Goal: Information Seeking & Learning: Find specific fact

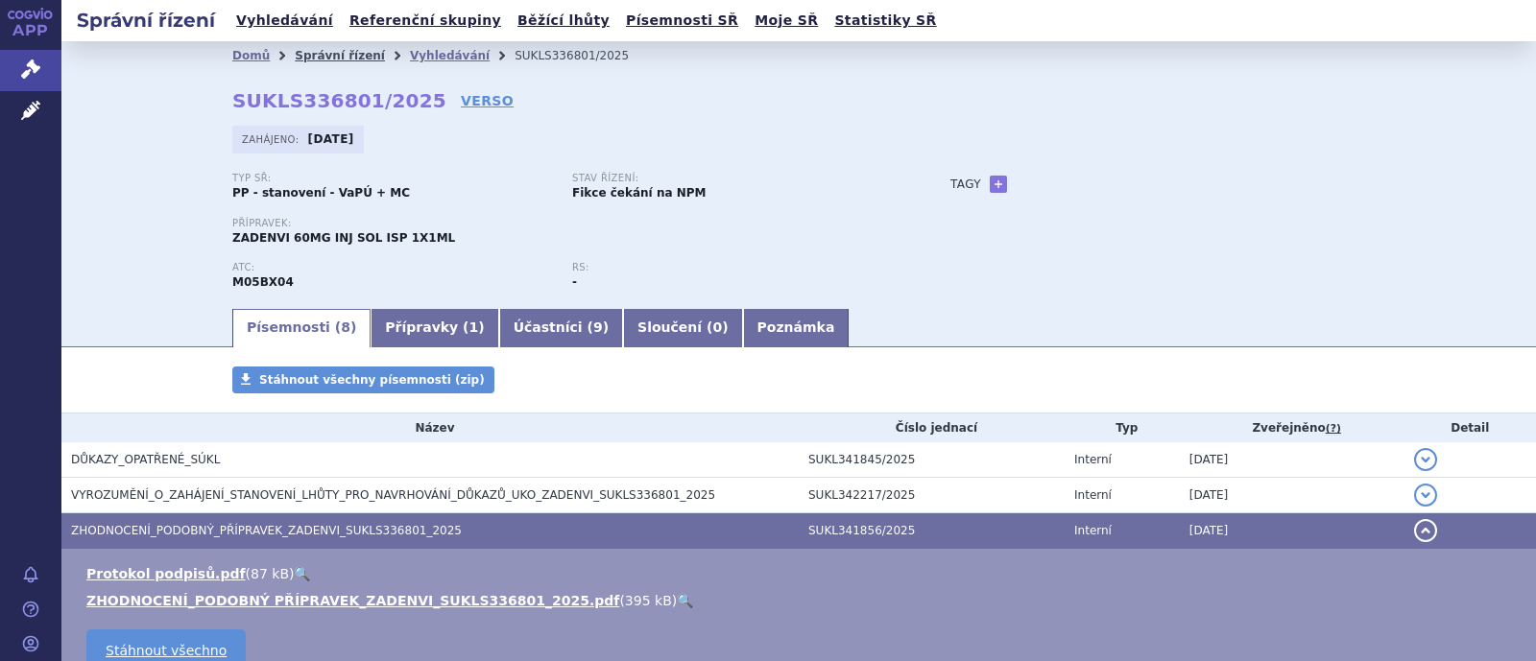
click at [331, 60] on link "Správní řízení" at bounding box center [340, 55] width 90 height 13
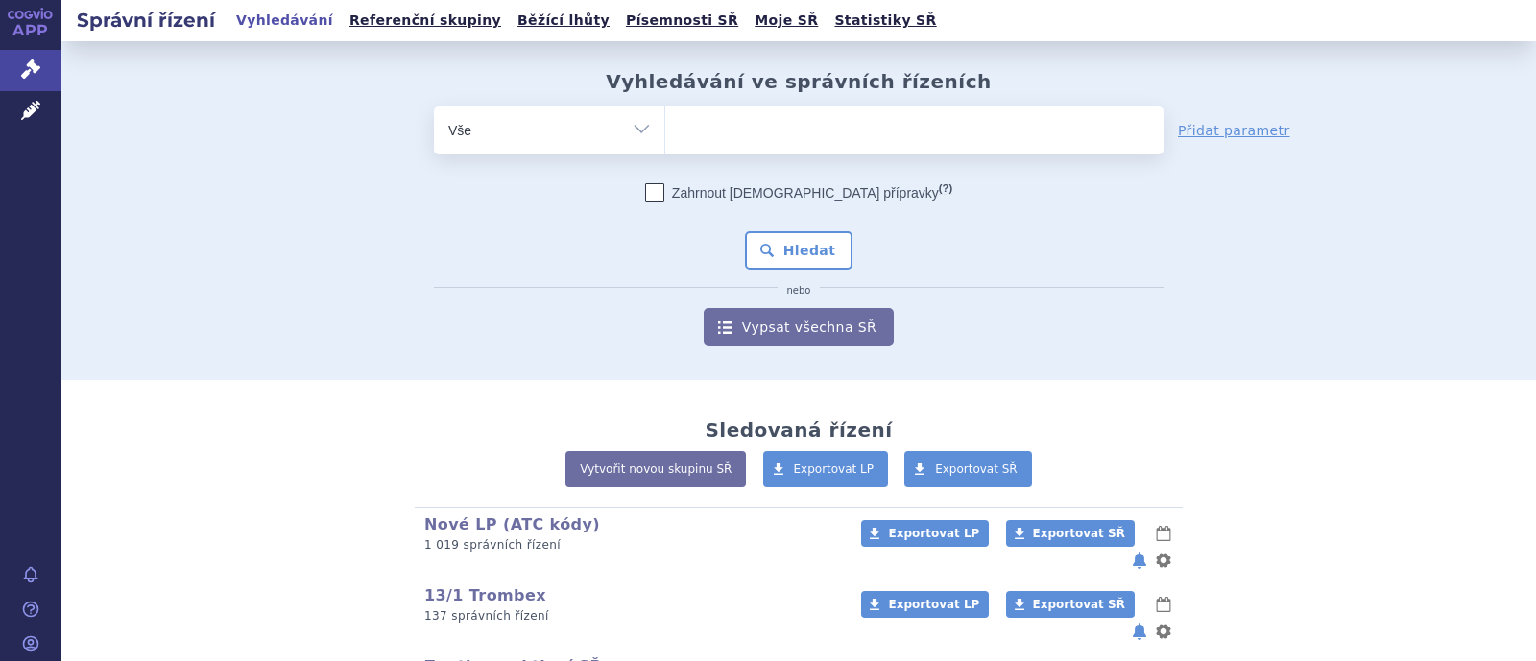
click at [760, 136] on ul at bounding box center [914, 127] width 498 height 40
click at [665, 136] on select at bounding box center [664, 130] width 1 height 48
type input "mo"
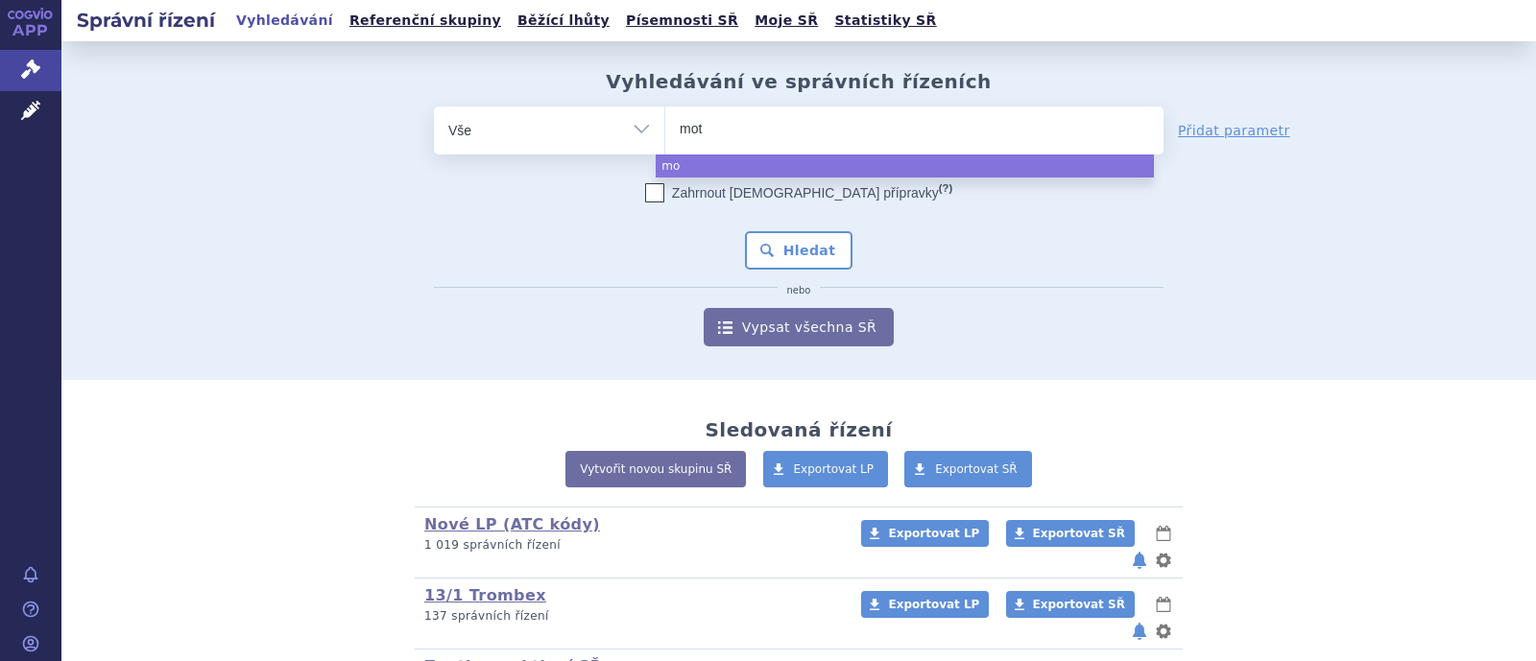
type input "mota"
type input "motab"
select select "motab"
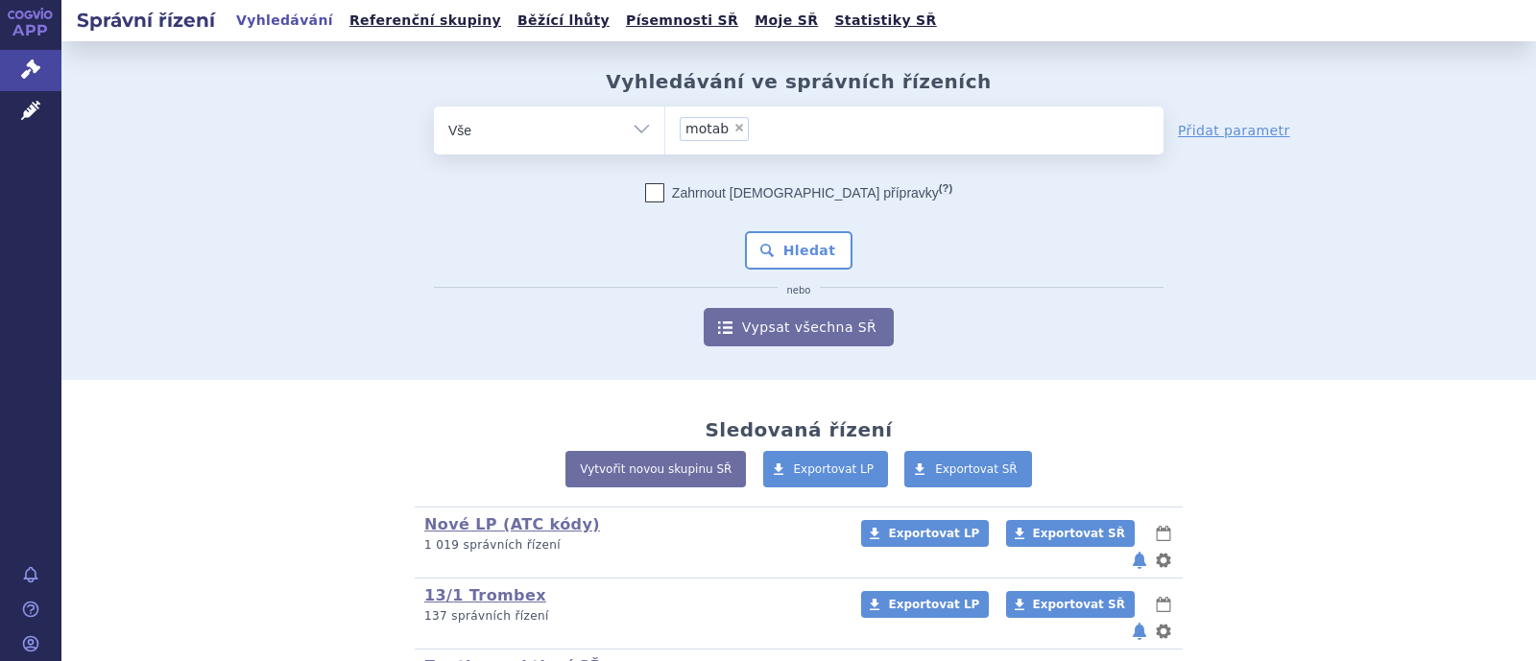
click at [730, 130] on li "× motab" at bounding box center [714, 129] width 69 height 24
click at [665, 130] on select "motab" at bounding box center [664, 130] width 1 height 48
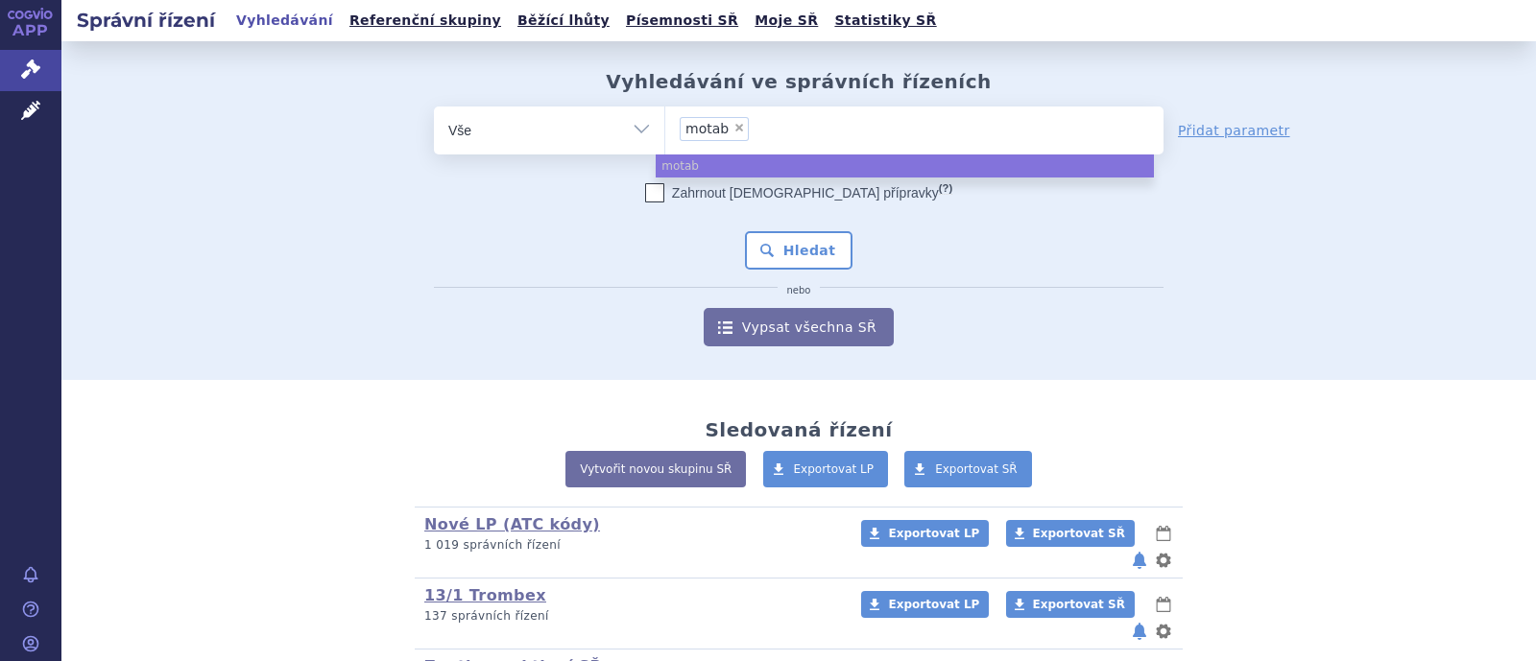
click at [733, 132] on span "×" at bounding box center [739, 128] width 12 height 12
click at [665, 132] on select "motab" at bounding box center [664, 130] width 1 height 48
select select
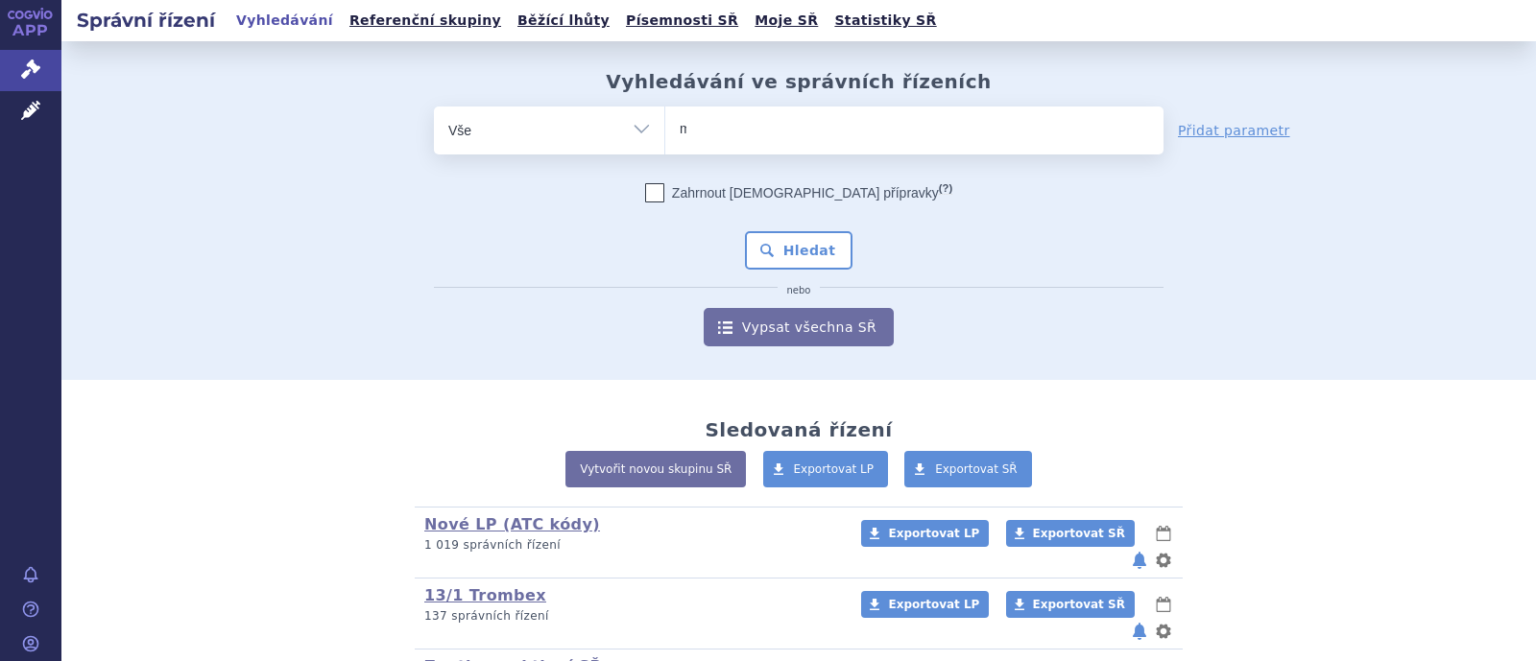
type input "mo"
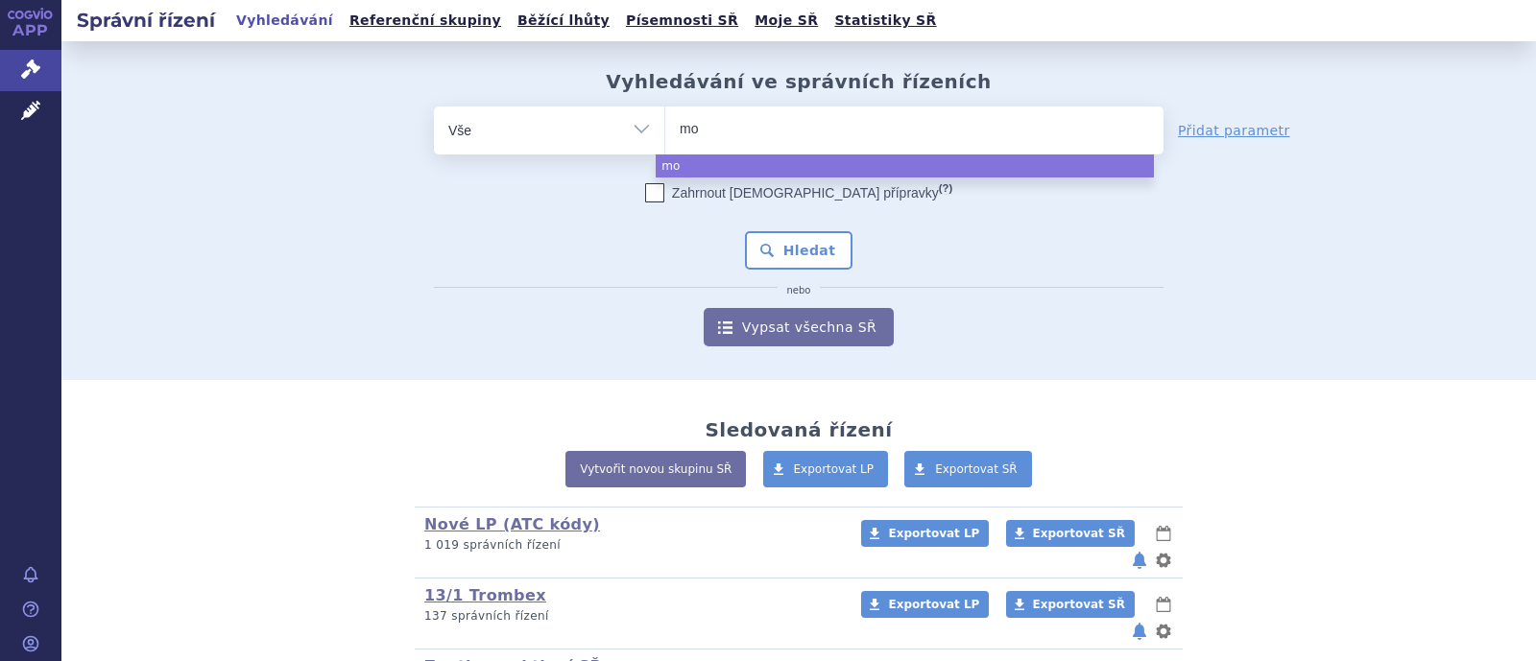
type input "mon"
type input "monot"
type input "monotab"
select select "monotab"
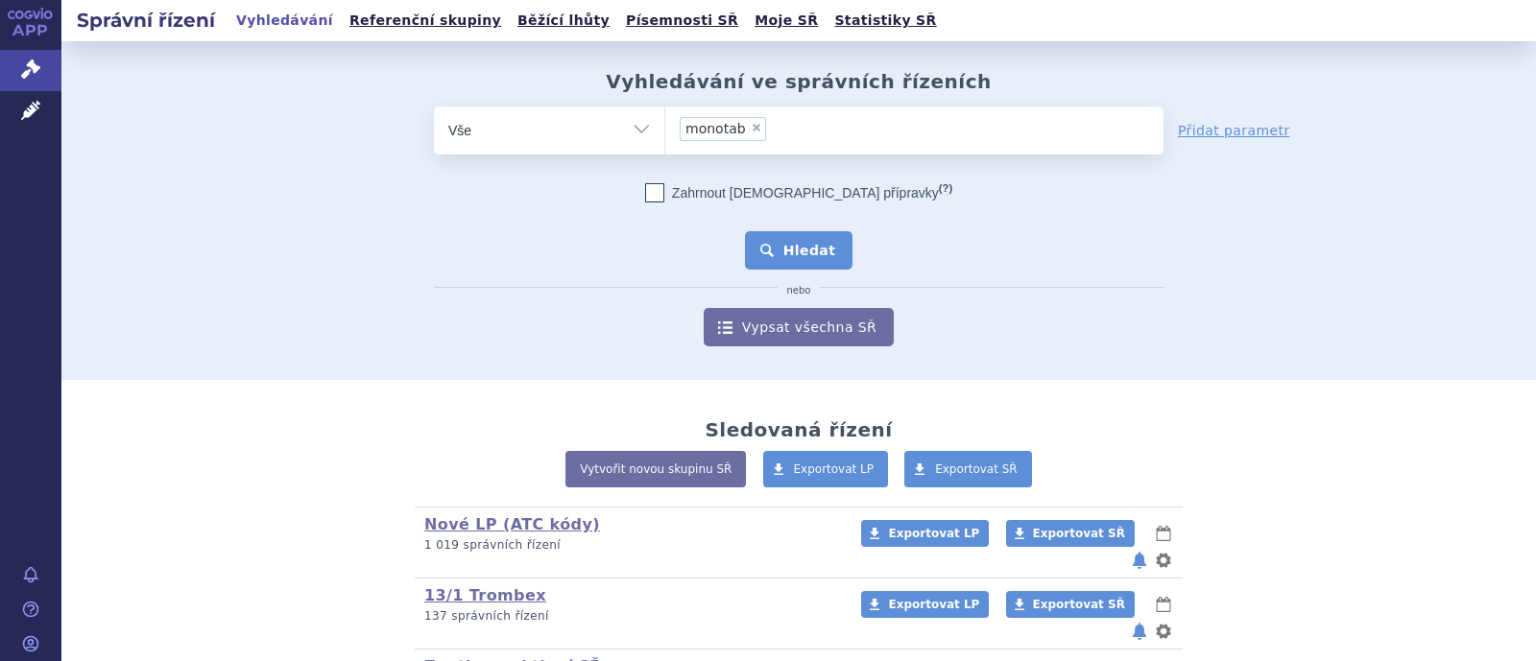
click at [799, 243] on button "Hledat" at bounding box center [799, 250] width 108 height 38
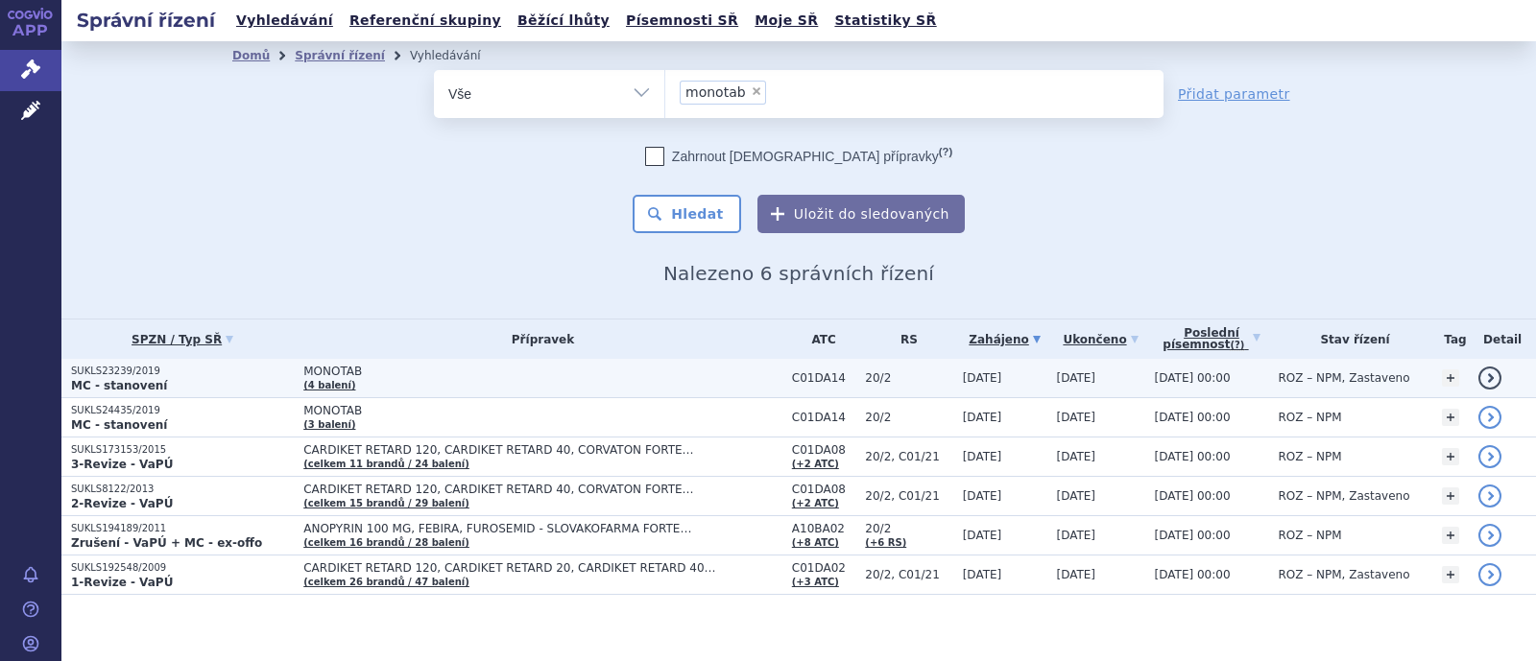
click at [340, 372] on span "MONOTAB" at bounding box center [542, 371] width 479 height 13
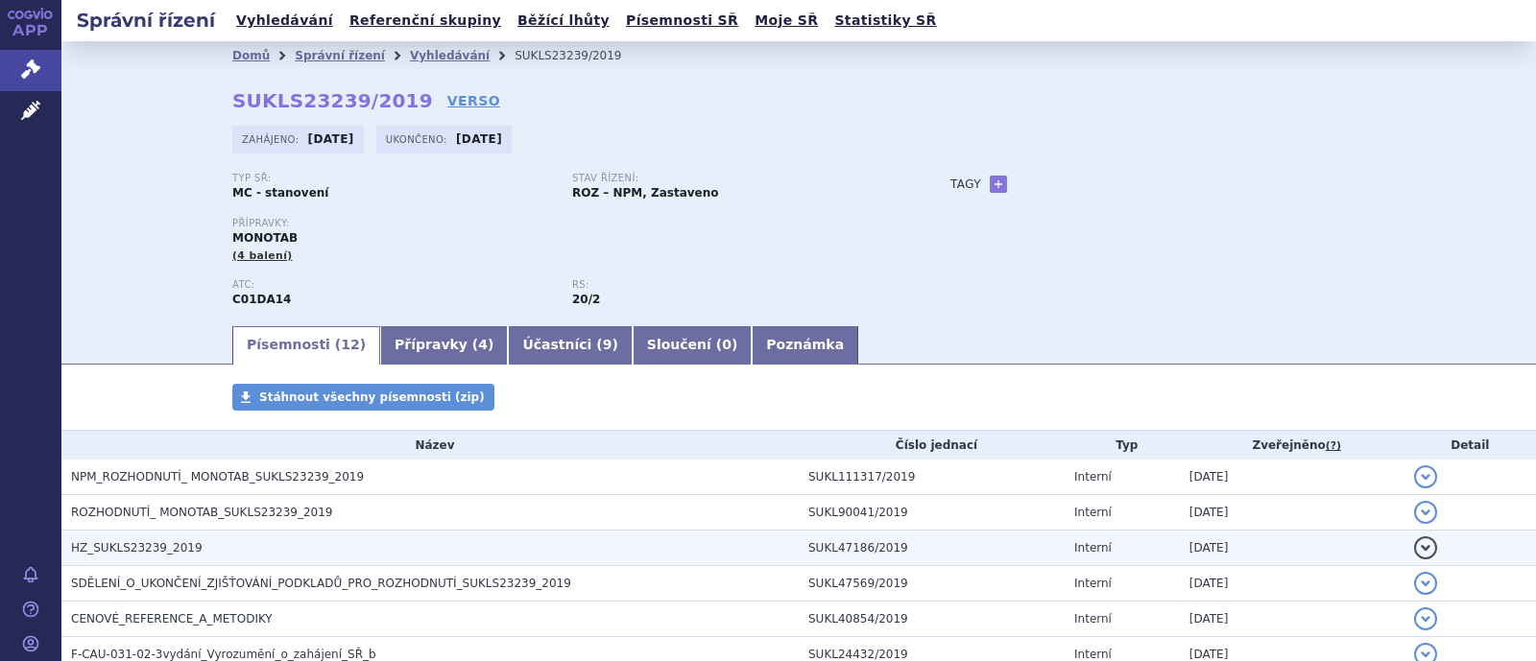
scroll to position [119, 0]
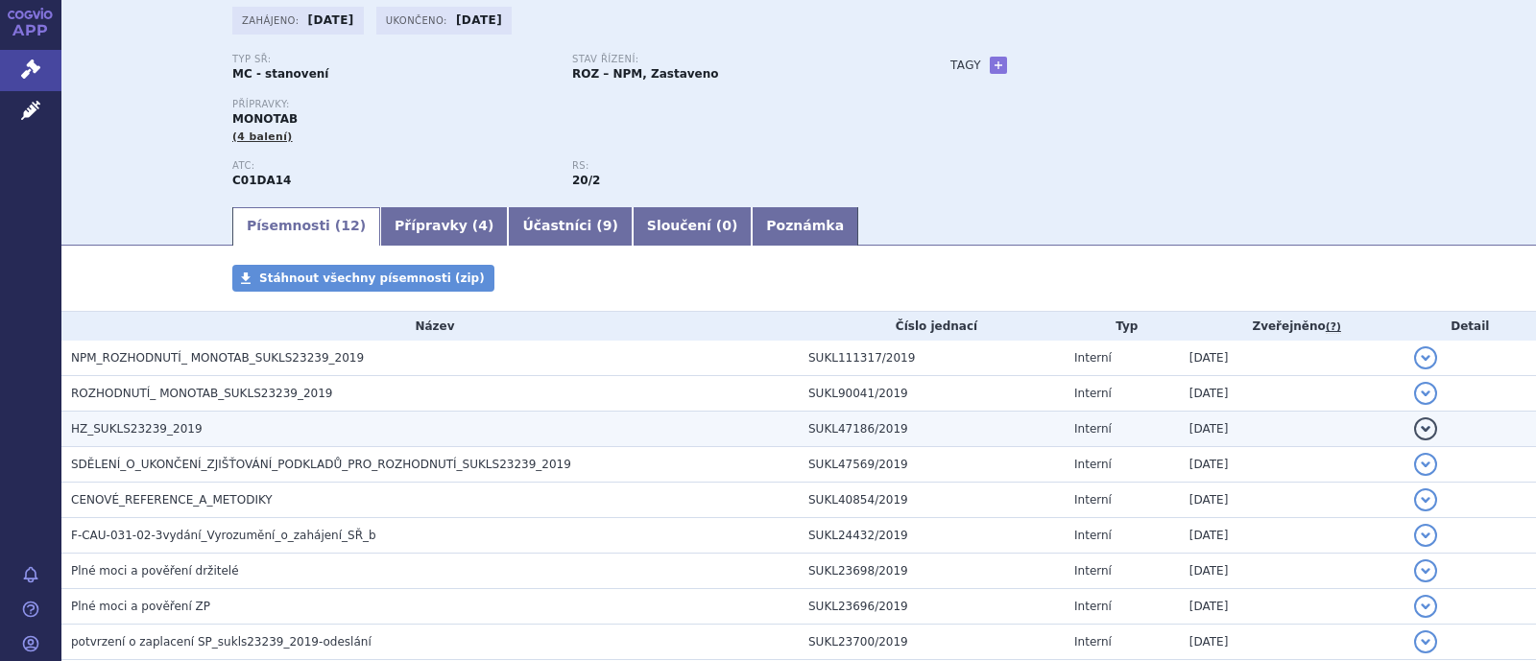
click at [156, 426] on span "HZ_SUKLS23239_2019" at bounding box center [137, 428] width 132 height 13
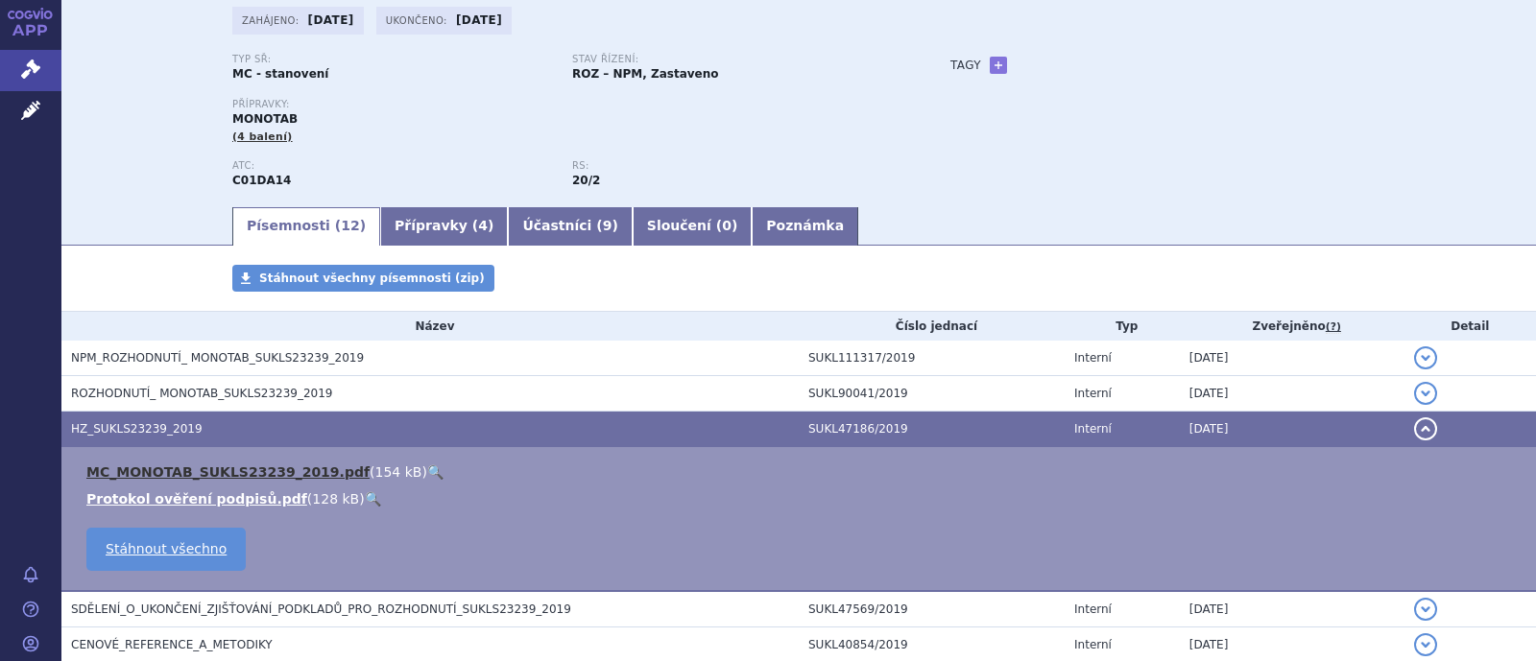
click at [187, 472] on link "MC_MONOTAB_SUKLS23239_2019.pdf" at bounding box center [227, 472] width 283 height 15
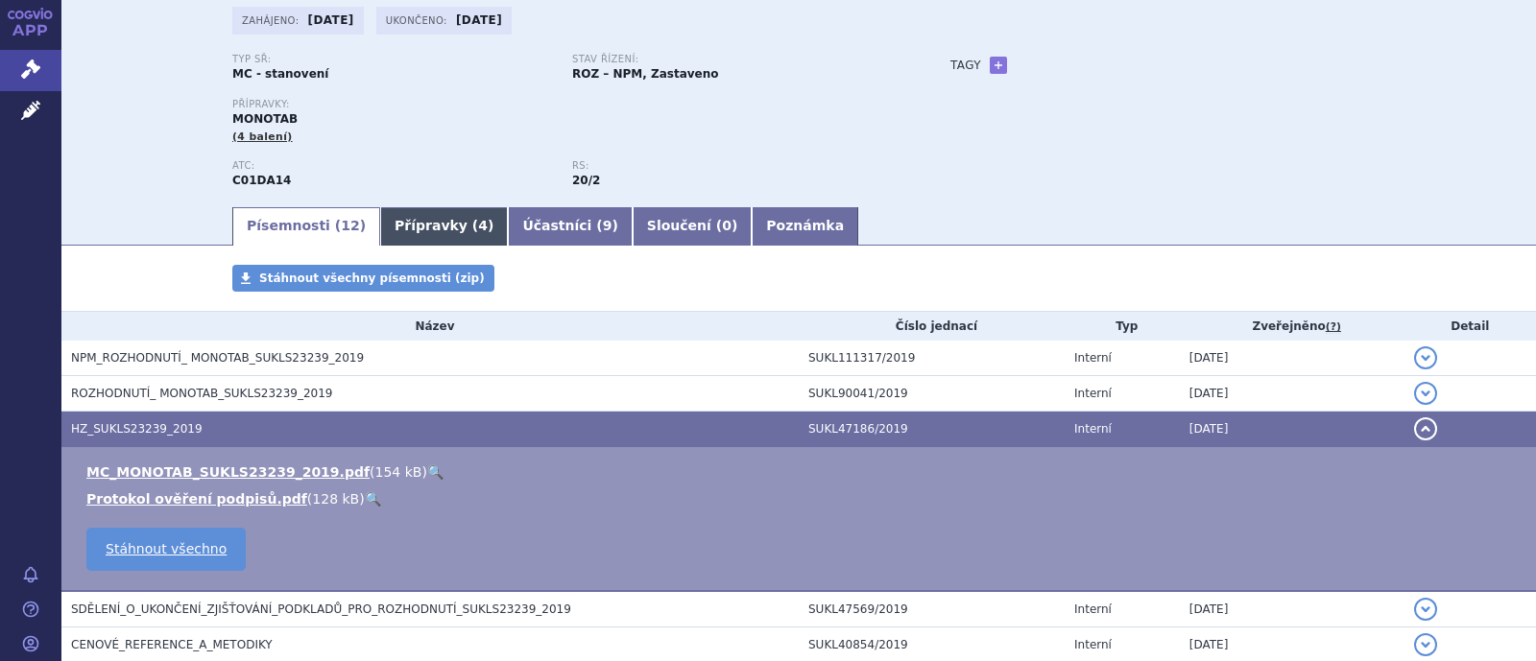
click at [380, 233] on link "Přípravky ( 4 )" at bounding box center [444, 226] width 128 height 38
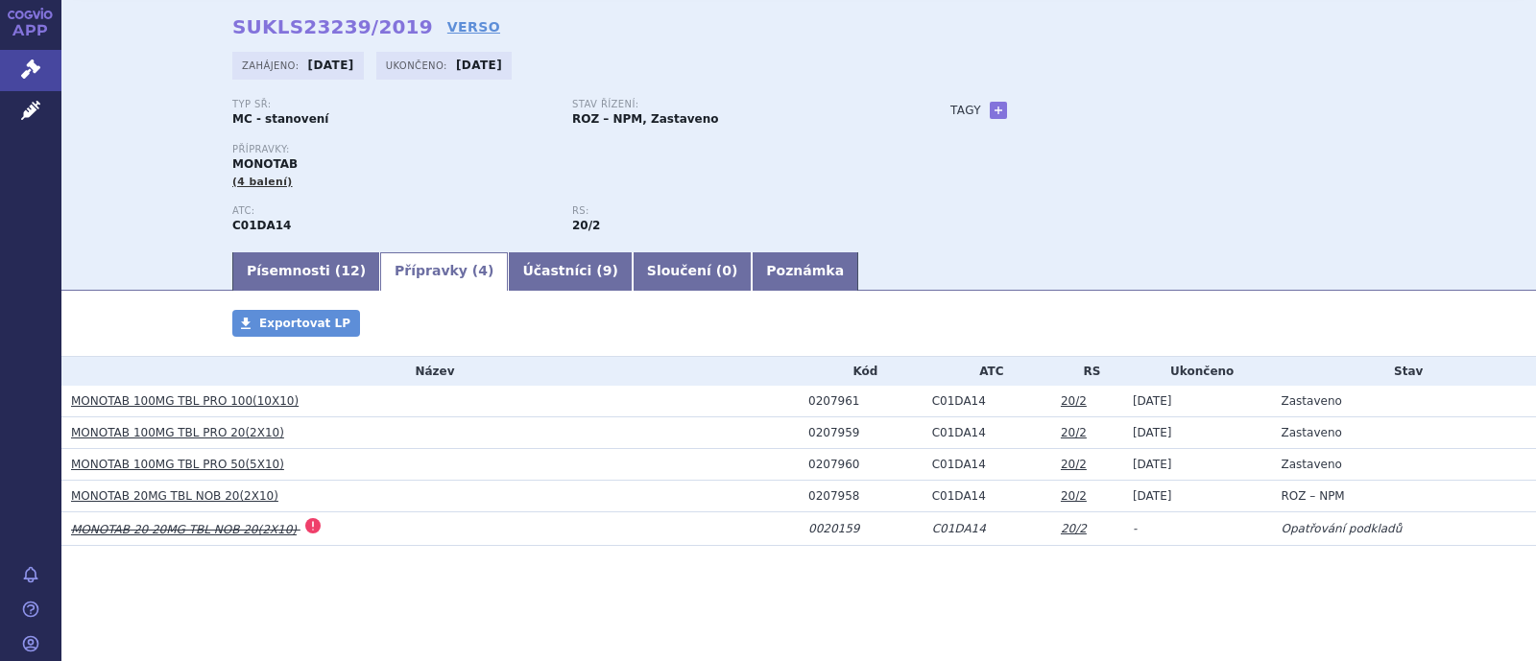
scroll to position [74, 0]
click at [274, 280] on link "Písemnosti ( 12 )" at bounding box center [306, 271] width 148 height 38
